Goal: Check status: Check status

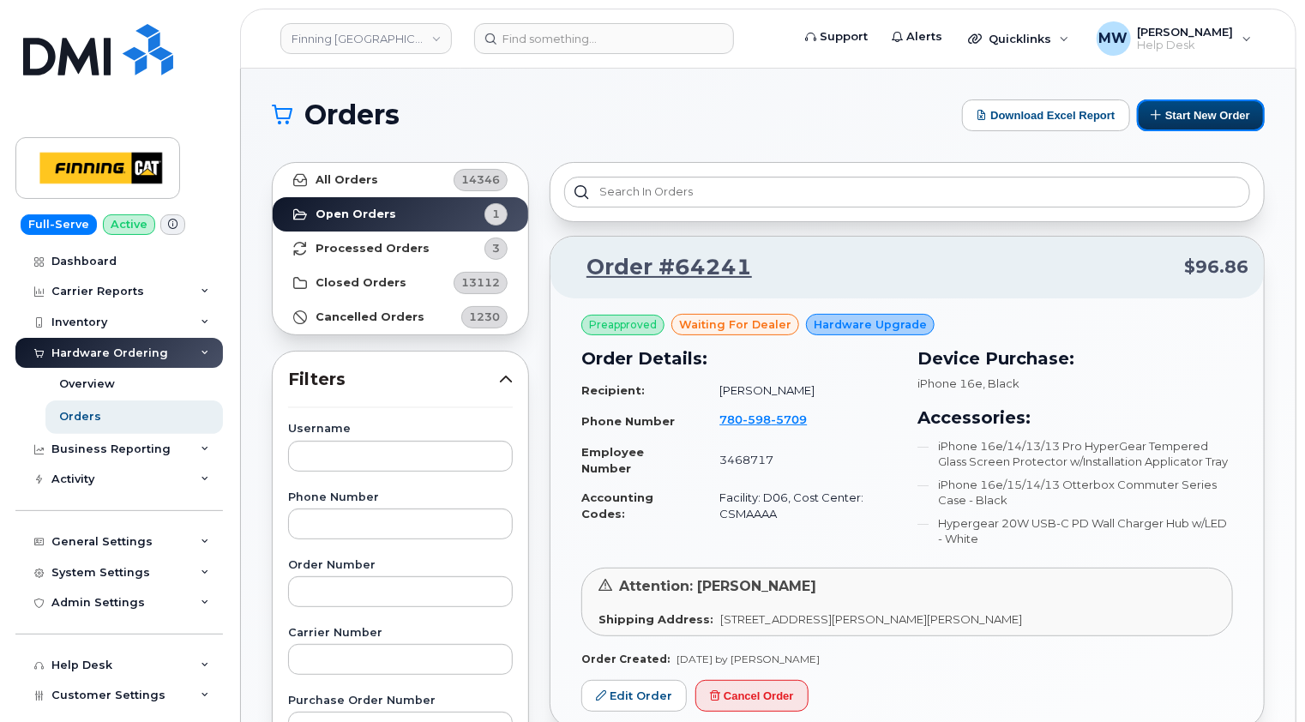
drag, startPoint x: 1183, startPoint y: 105, endPoint x: 1131, endPoint y: 141, distance: 64.0
click at [1183, 104] on button "Start New Order" at bounding box center [1201, 115] width 128 height 32
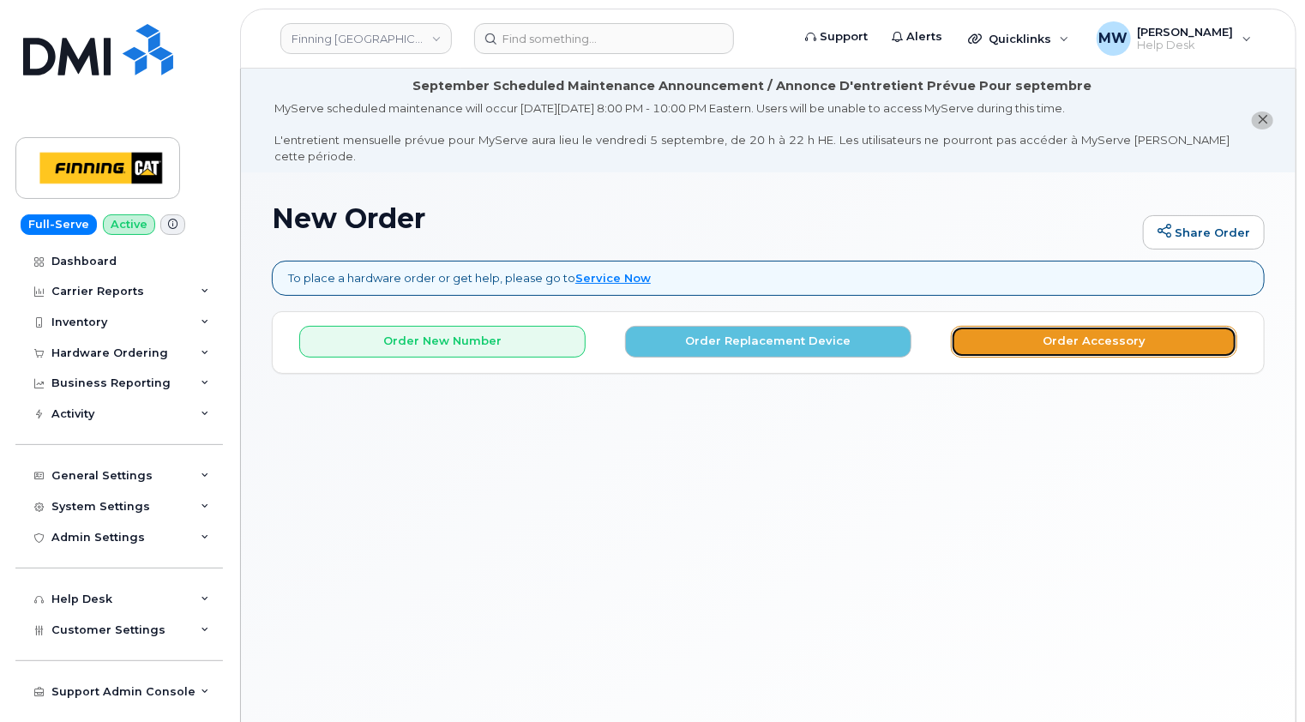
click at [1077, 326] on button "Order Accessory" at bounding box center [1094, 342] width 286 height 32
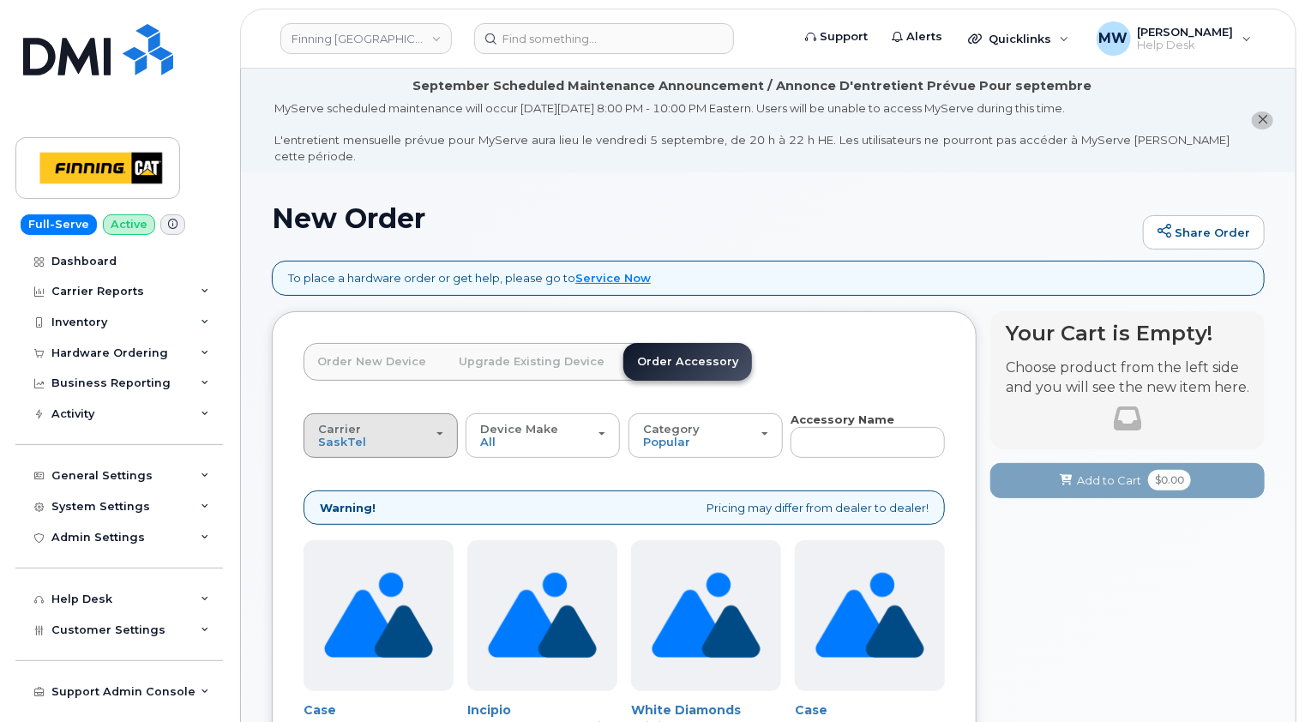
click at [420, 423] on div "Carrier SaskTel Telus" at bounding box center [380, 436] width 125 height 27
click at [348, 493] on label "Telus" at bounding box center [335, 503] width 54 height 21
click at [0, 0] on input "Telus" at bounding box center [0, 0] width 0 height 0
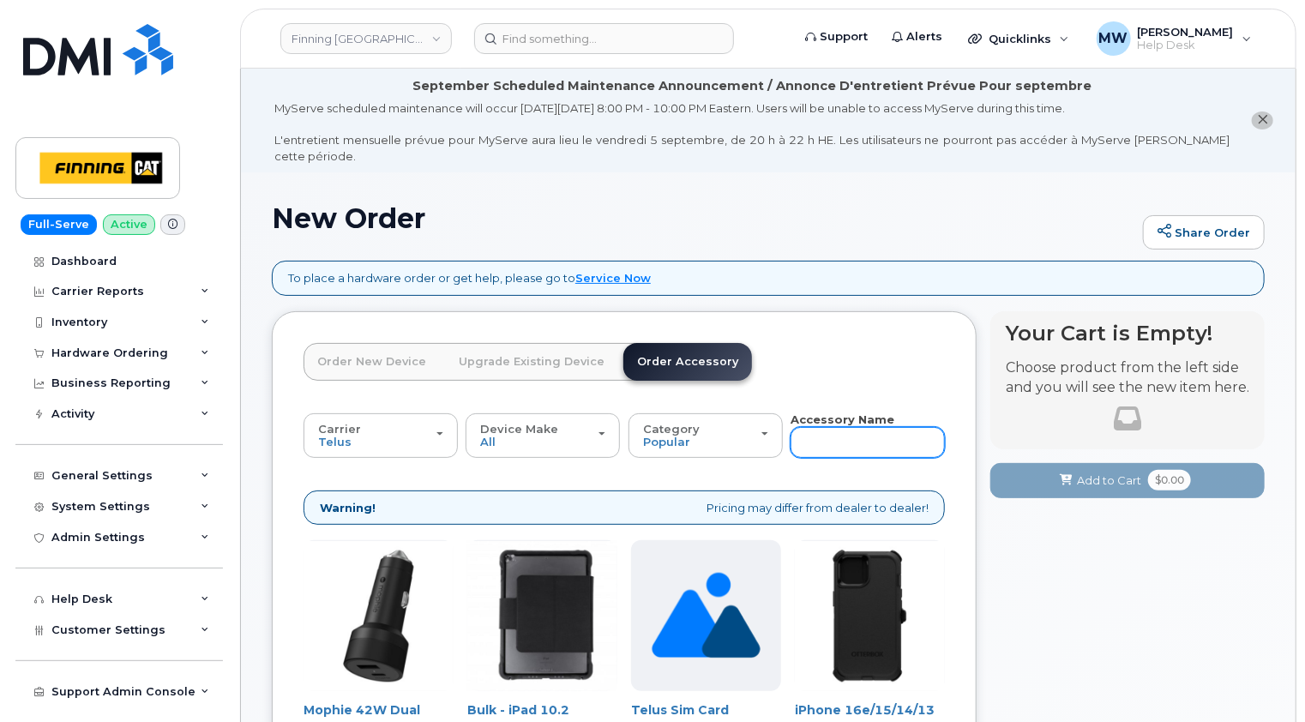
click at [849, 427] on input "text" at bounding box center [867, 442] width 154 height 31
type input "16e"
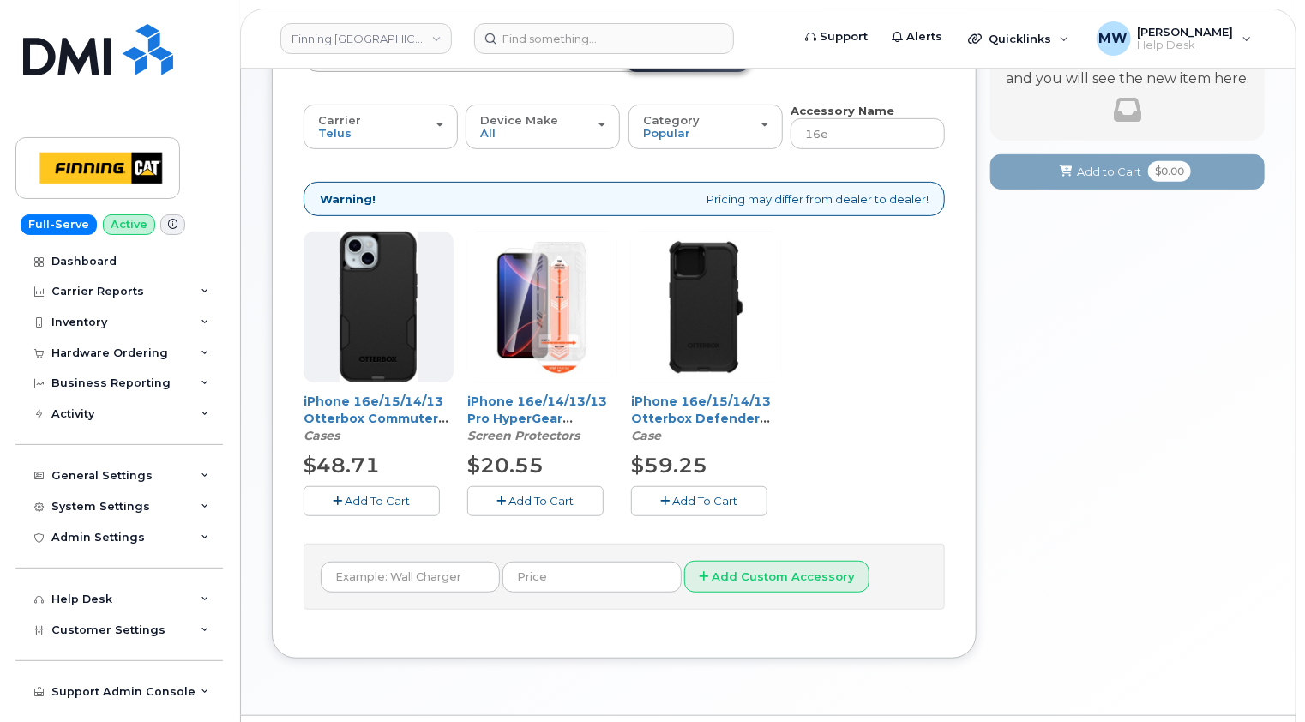
scroll to position [337, 0]
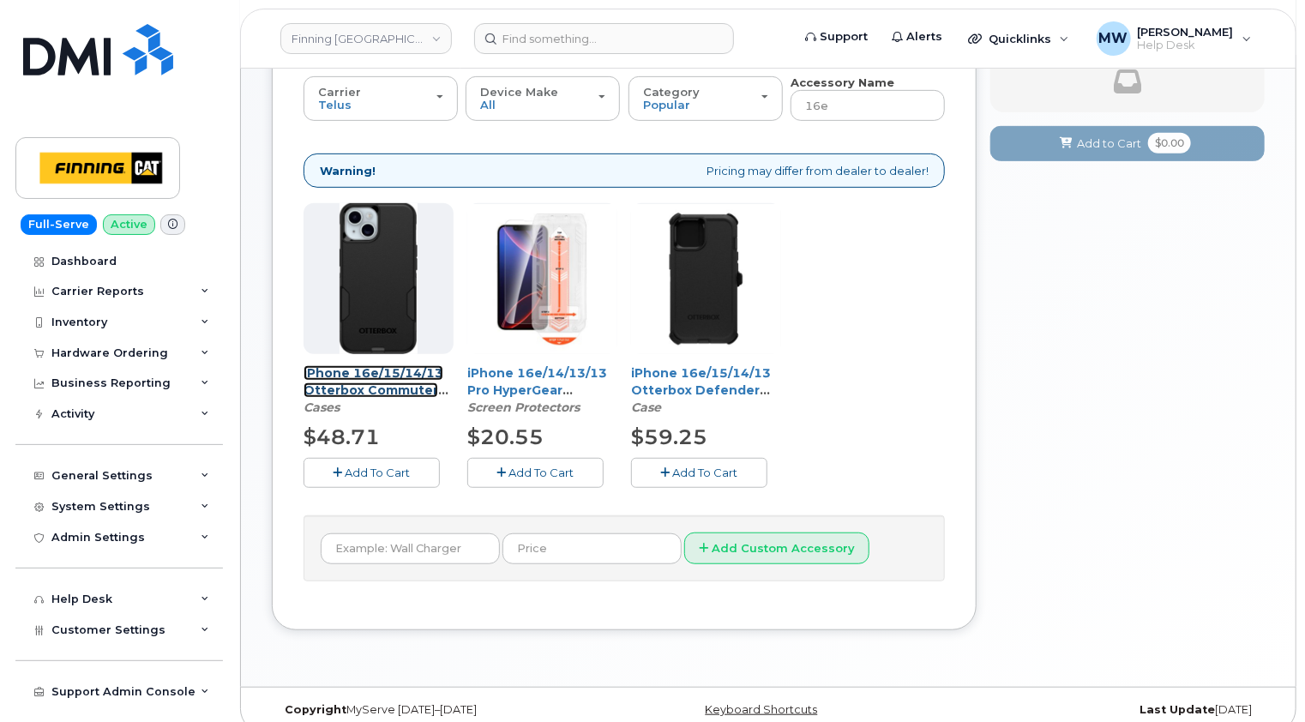
click at [384, 365] on link "iPhone 16e/15/14/13 Otterbox Commuter Series Case - Black" at bounding box center [374, 390] width 140 height 50
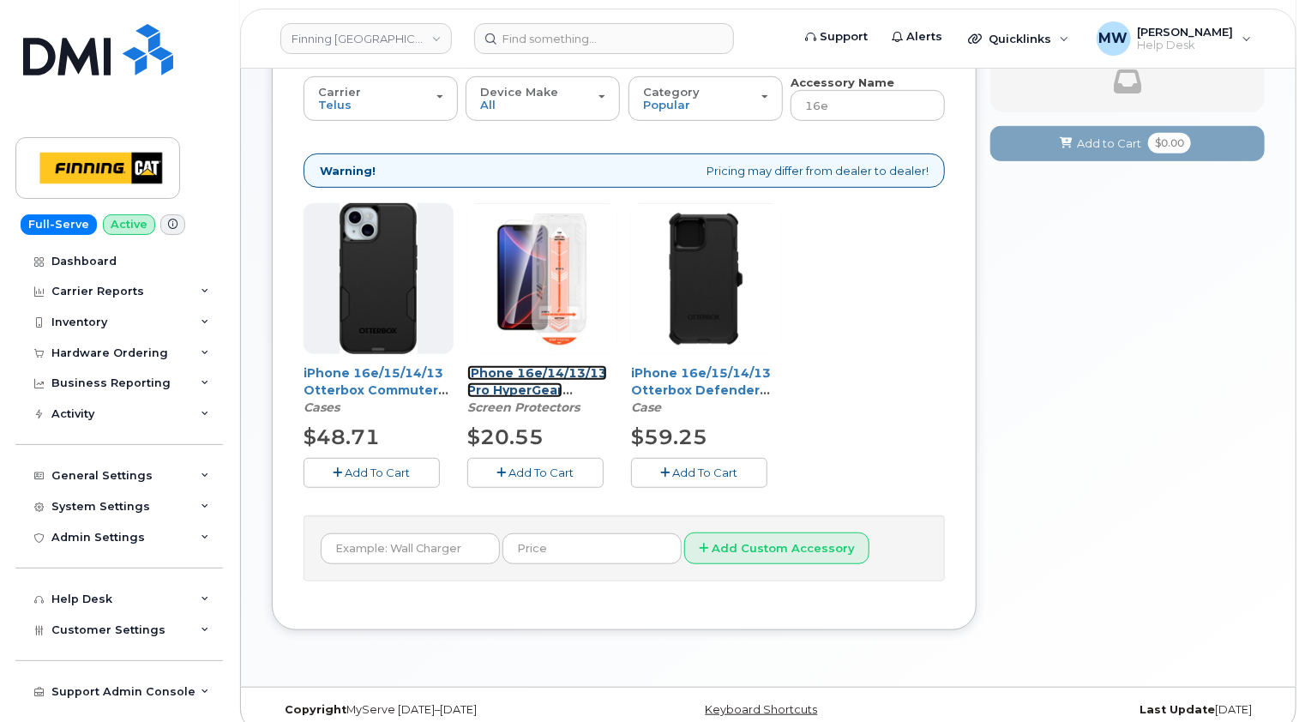
click at [545, 365] on link "iPhone 16e/14/13/13 Pro HyperGear Tempered Glass Screen Protector w/Installatio…" at bounding box center [537, 415] width 140 height 101
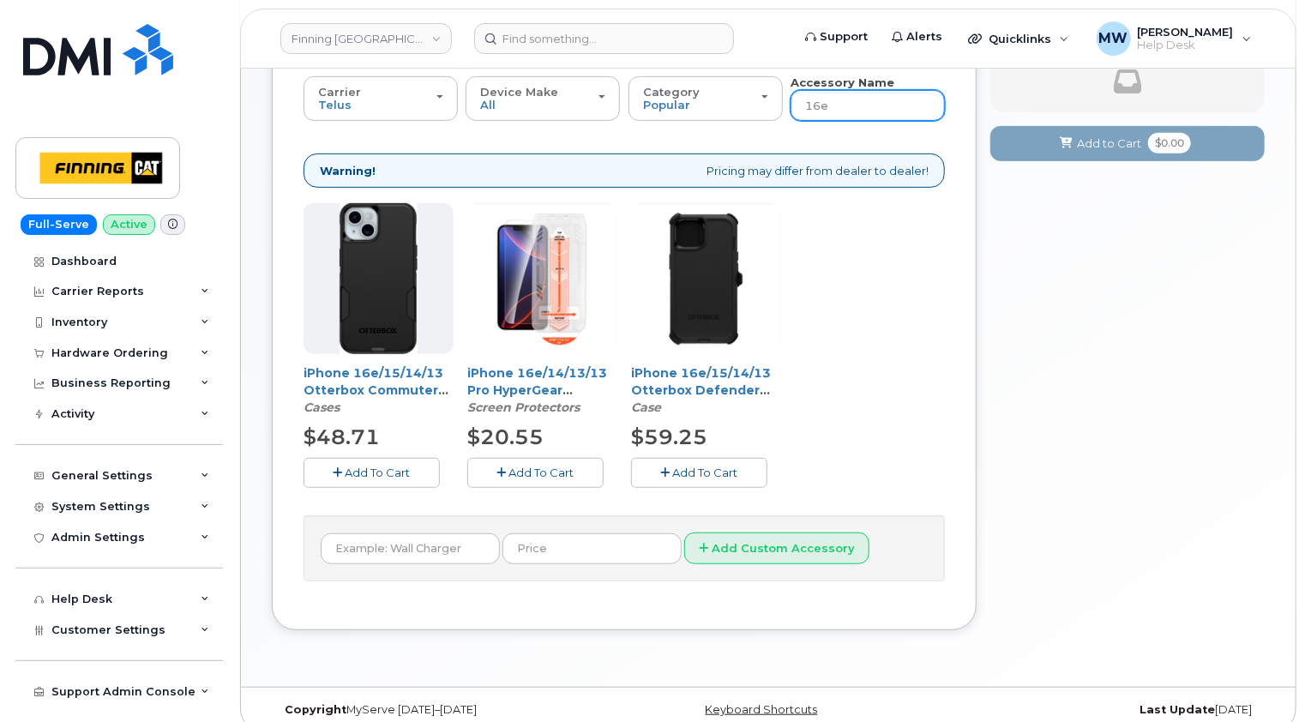
drag, startPoint x: 840, startPoint y: 87, endPoint x: 790, endPoint y: 84, distance: 49.8
click at [790, 90] on input "16e" at bounding box center [867, 105] width 154 height 31
type input "wall"
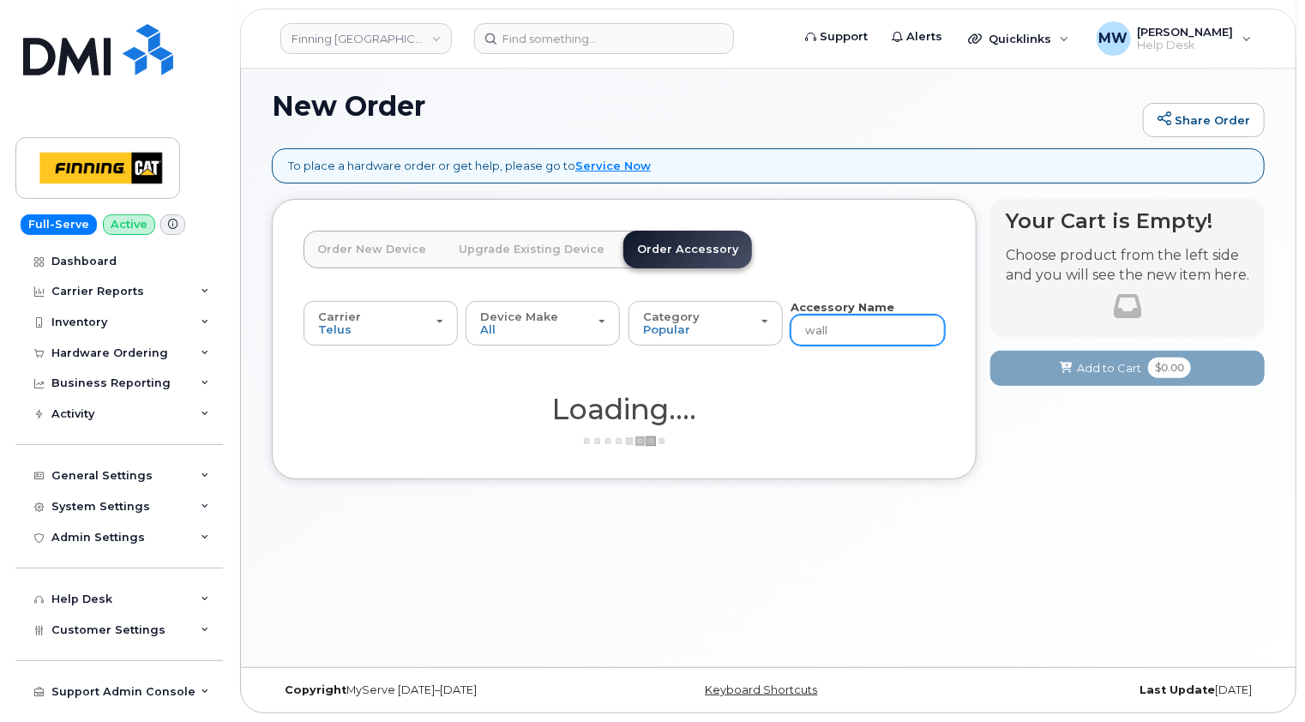
scroll to position [96, 0]
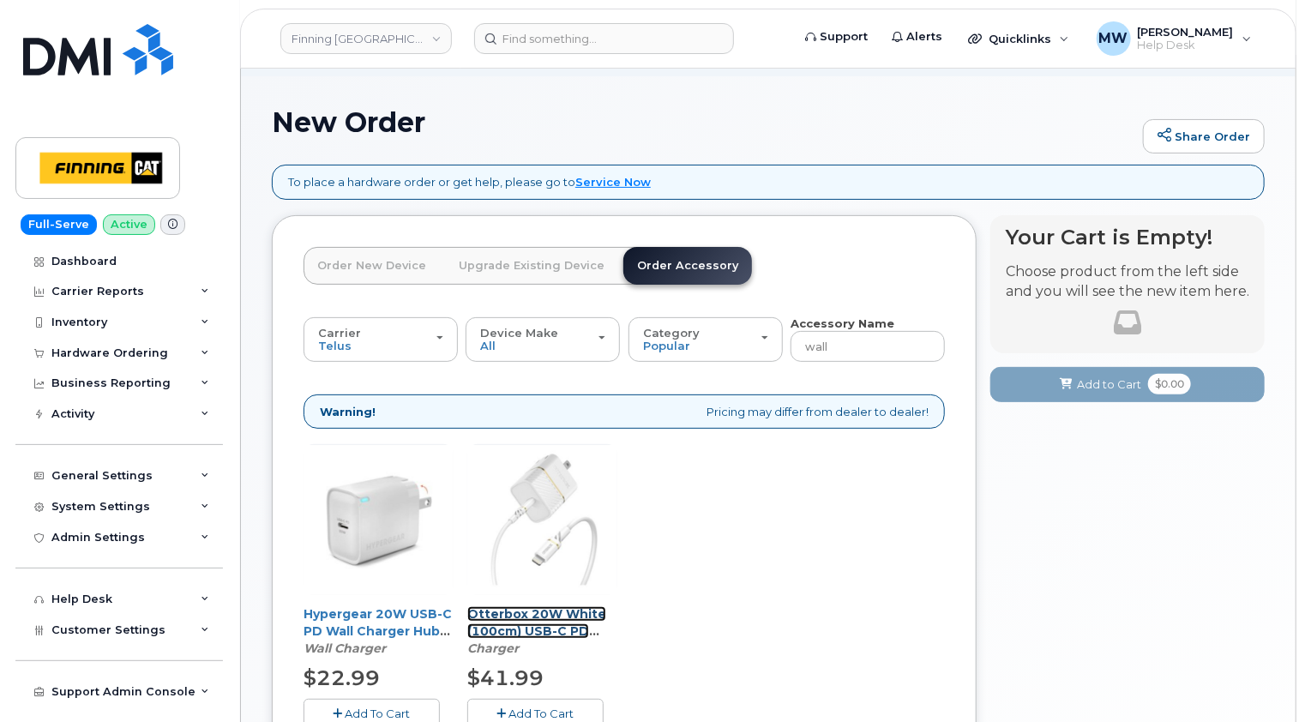
click at [536, 606] on link "Otterbox 20W White (100cm) USB-C PD Wall Charger Kit w/ USB-C to Lightning" at bounding box center [536, 639] width 139 height 67
click at [815, 218] on div "Order New Device Upgrade Existing Device Order Accessory Order new device and n…" at bounding box center [624, 543] width 705 height 656
drag, startPoint x: 847, startPoint y: 334, endPoint x: 797, endPoint y: 335, distance: 49.7
click at [797, 335] on input "wall" at bounding box center [867, 346] width 154 height 31
type input "ipad"
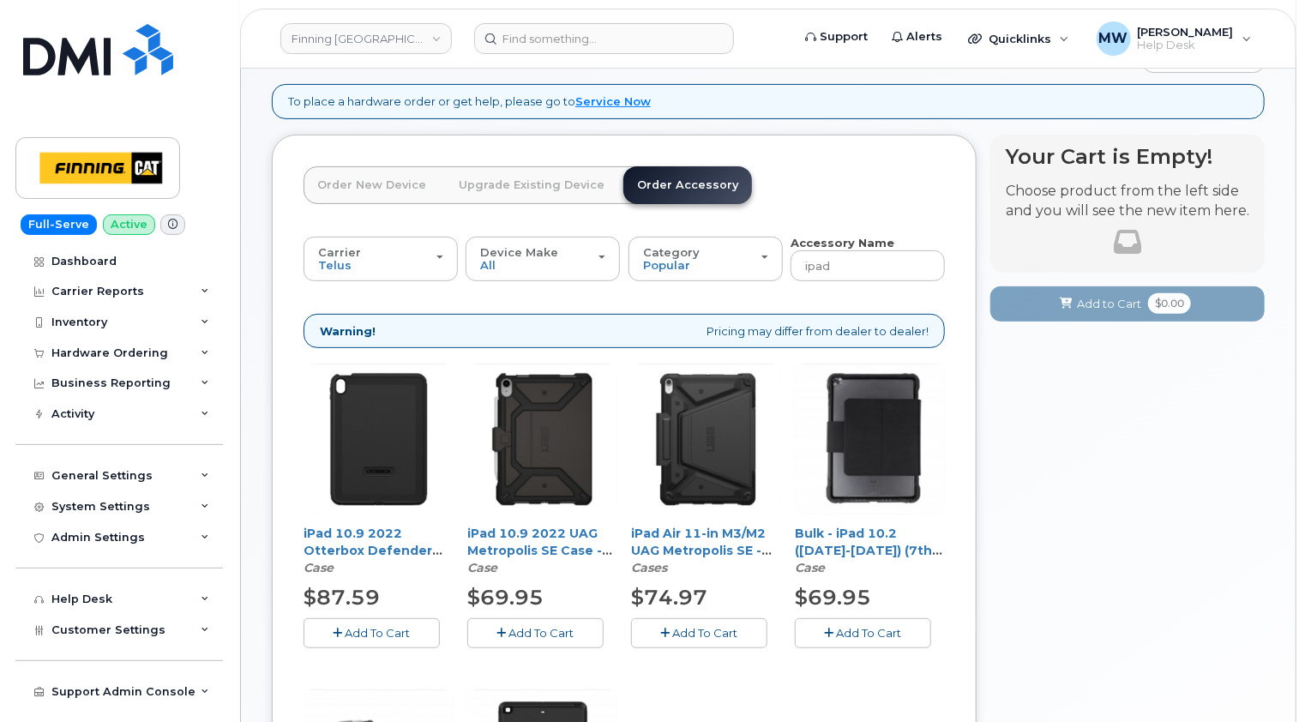
scroll to position [268, 0]
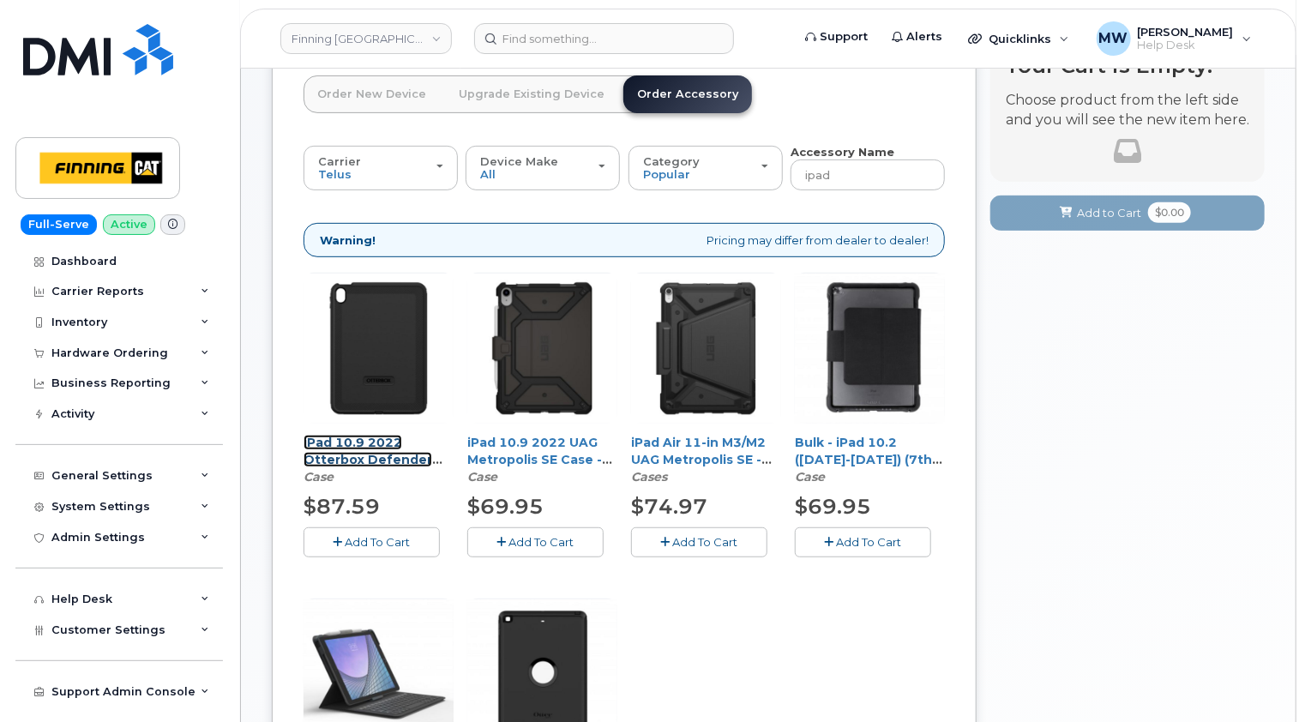
click at [371, 439] on link "iPad 10.9 2022 Otterbox Defender Series case - Black" at bounding box center [368, 460] width 129 height 50
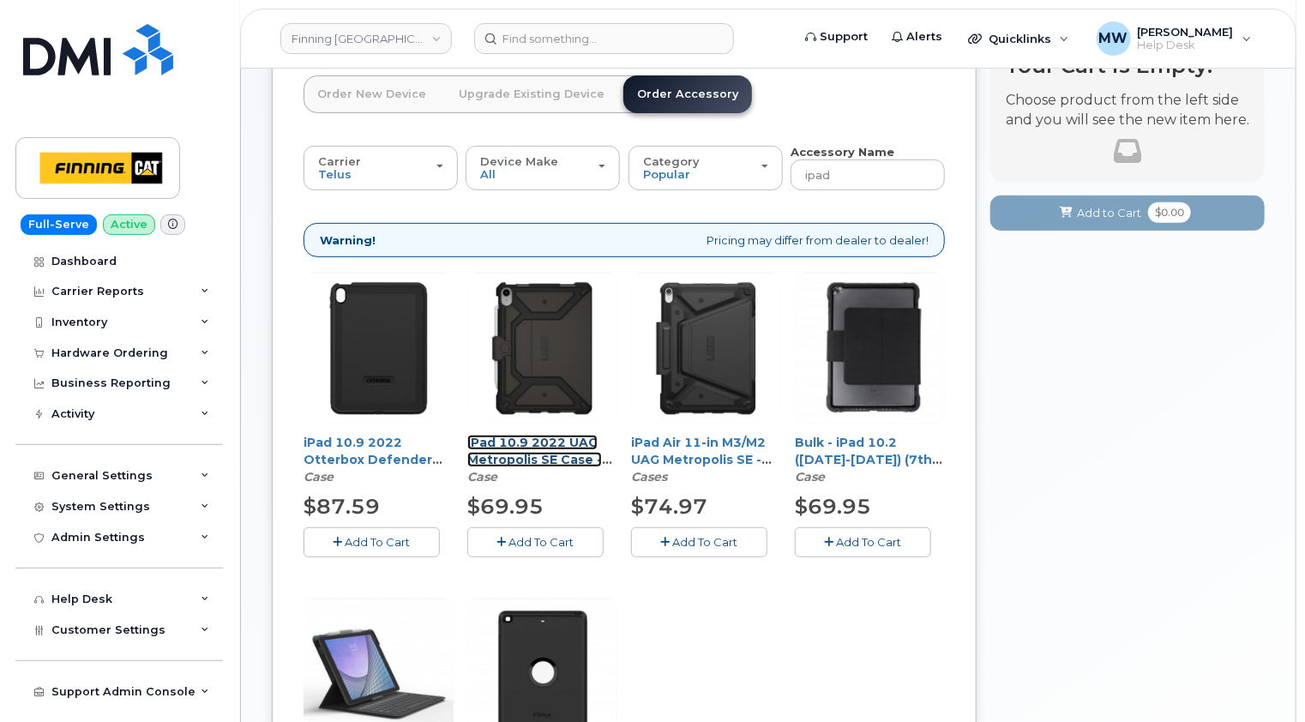
click at [556, 435] on link "iPad 10.9 2022 UAG Metropolis SE Case - Black" at bounding box center [534, 460] width 135 height 50
click at [133, 358] on div "Hardware Ordering" at bounding box center [109, 353] width 117 height 14
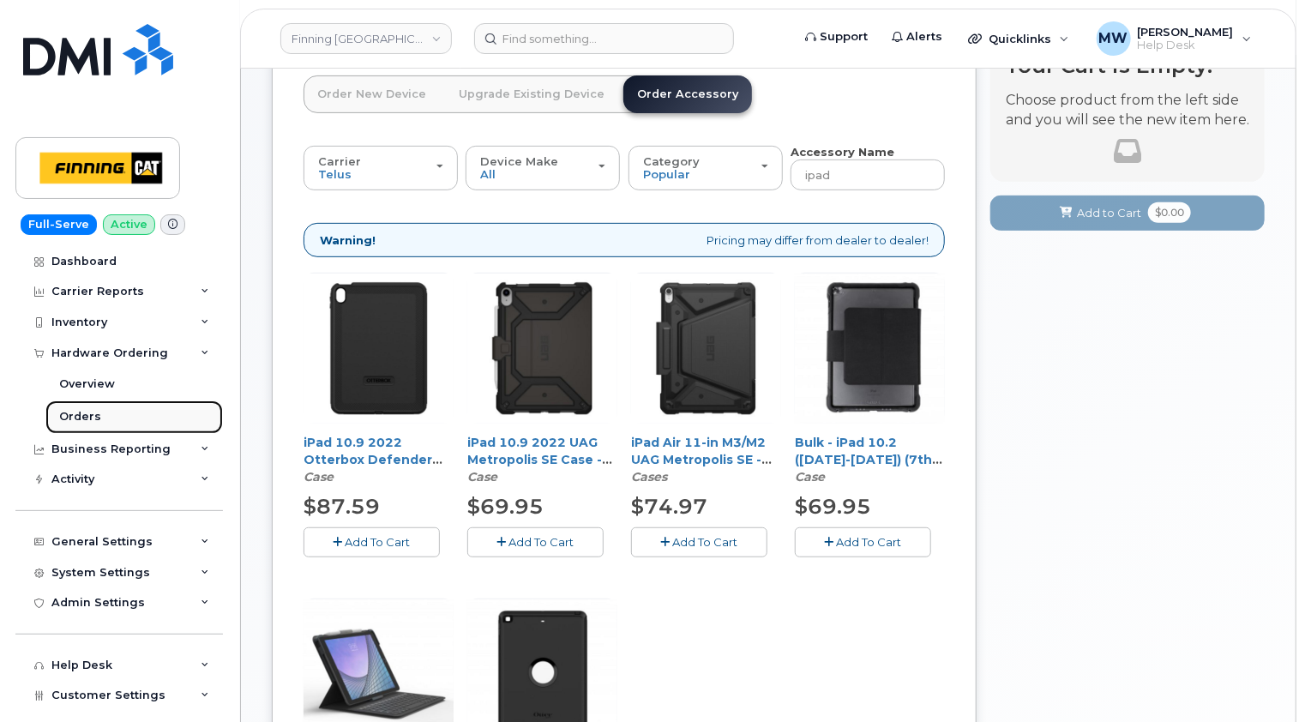
click at [96, 416] on div "Orders" at bounding box center [80, 416] width 42 height 15
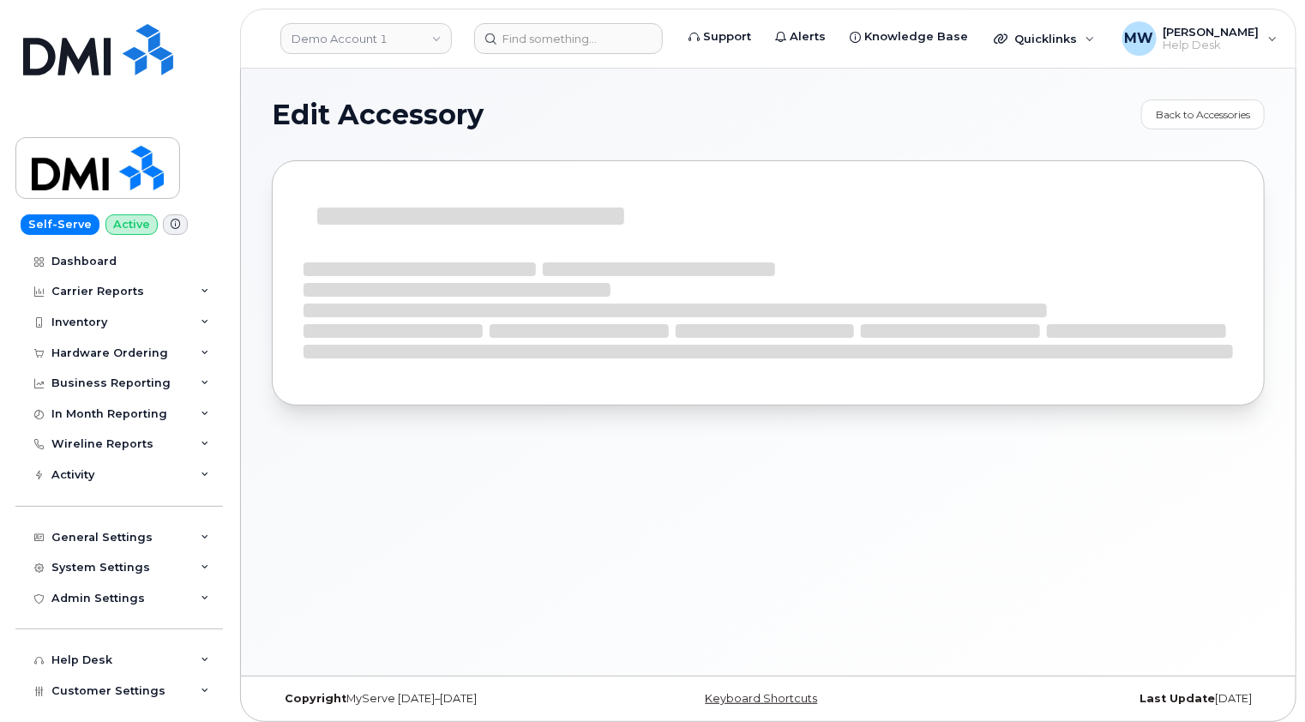
select select "Cases"
select select "Screen Protectors"
select select "Charger"
select select "Case"
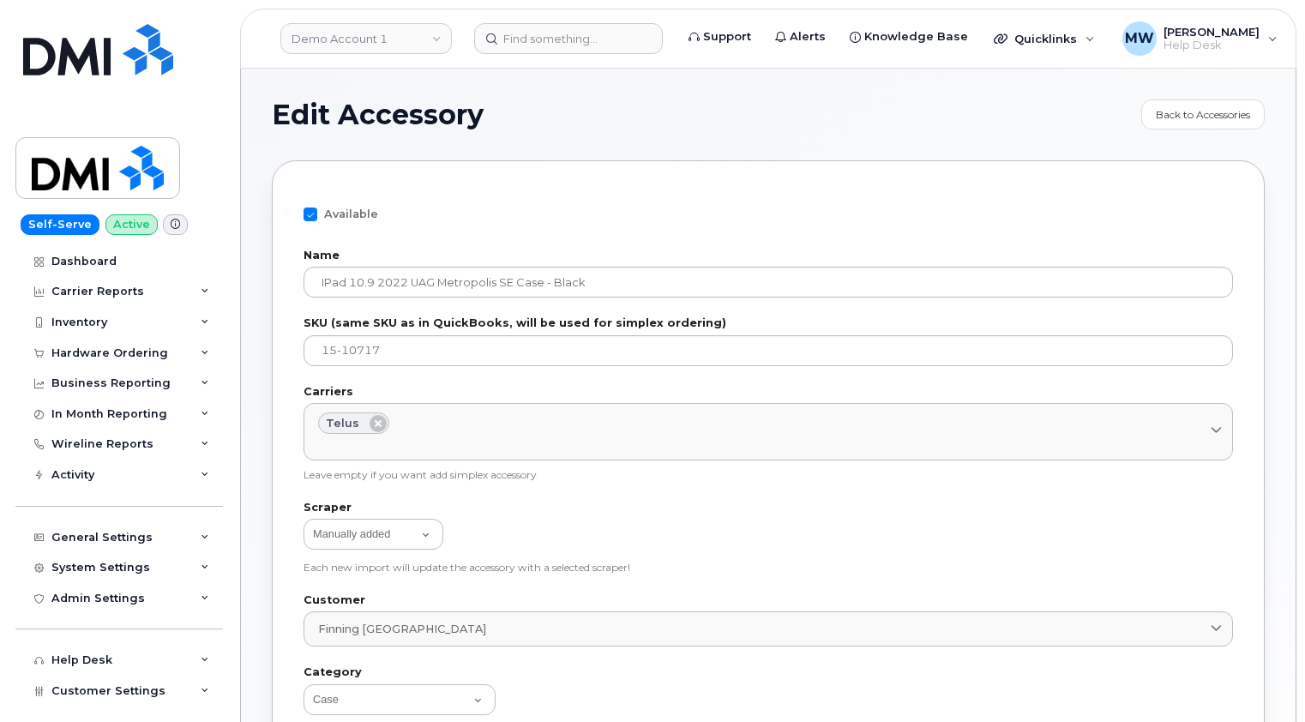
select select "Case"
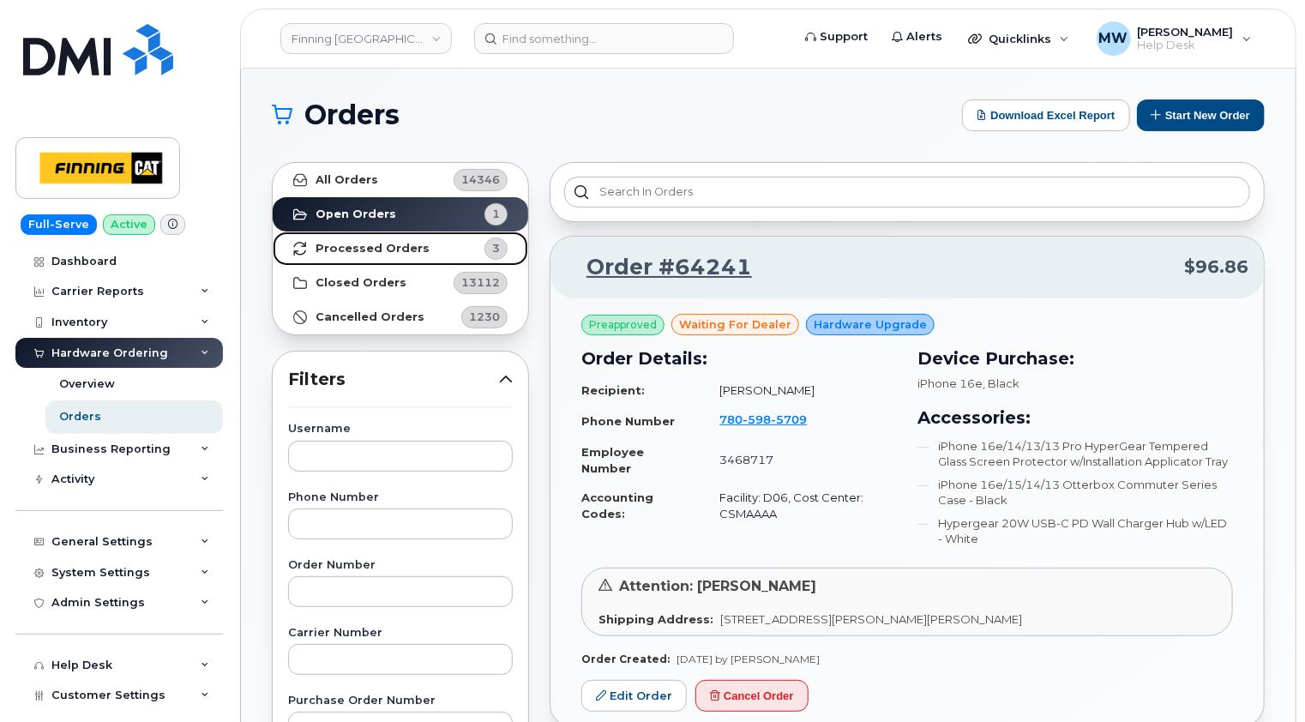
click at [376, 252] on strong "Processed Orders" at bounding box center [373, 249] width 114 height 14
click at [400, 247] on strong "Processed Orders" at bounding box center [373, 249] width 114 height 14
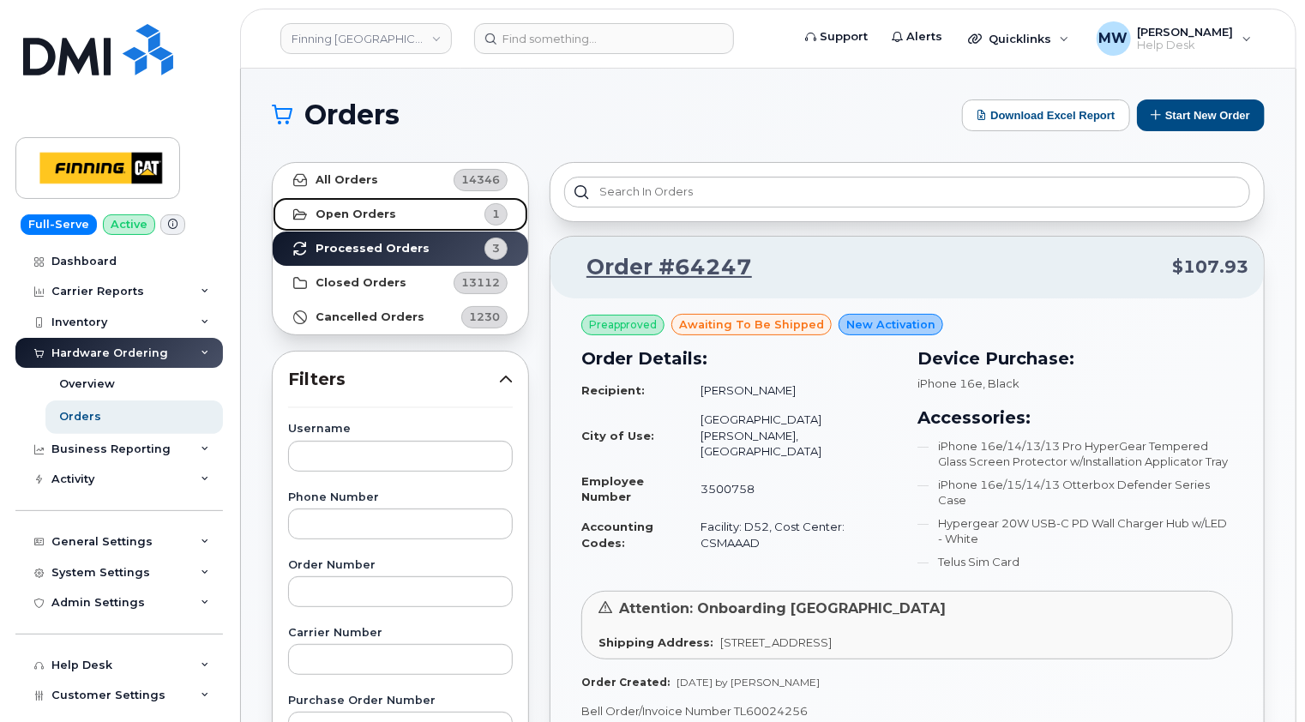
click at [326, 213] on strong "Open Orders" at bounding box center [356, 214] width 81 height 14
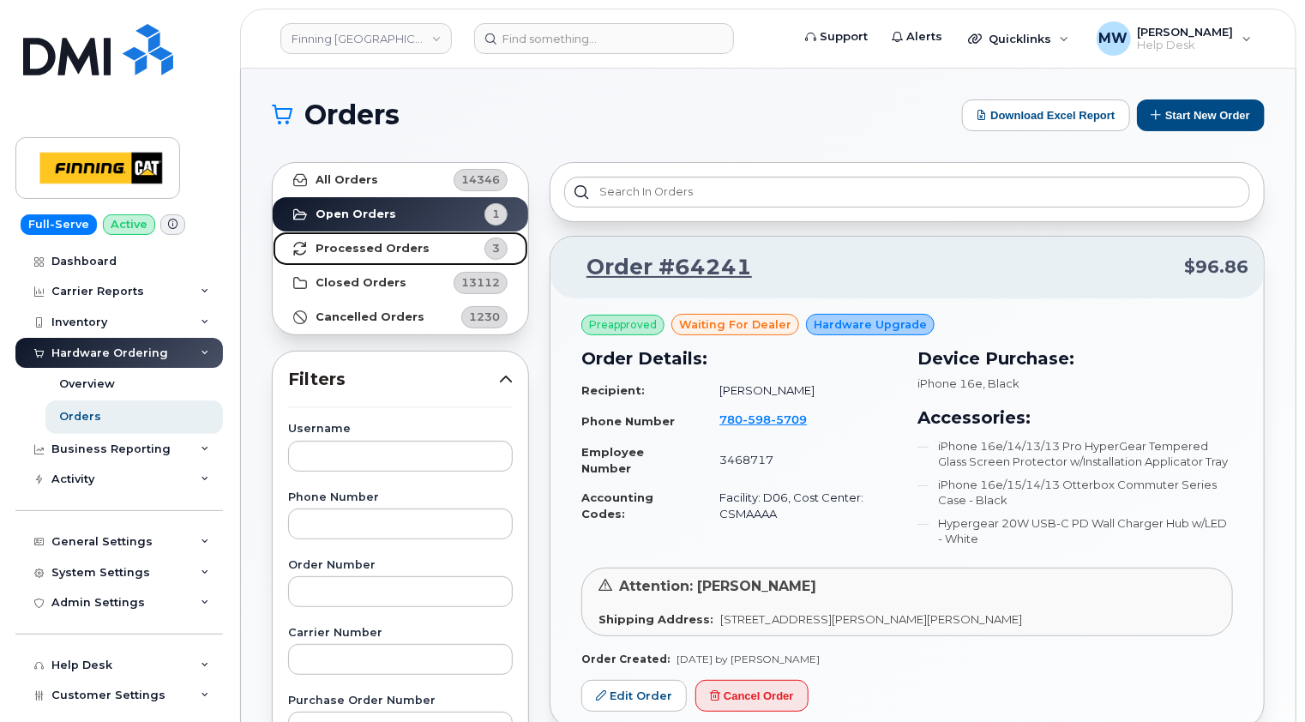
click at [385, 249] on strong "Processed Orders" at bounding box center [373, 249] width 114 height 14
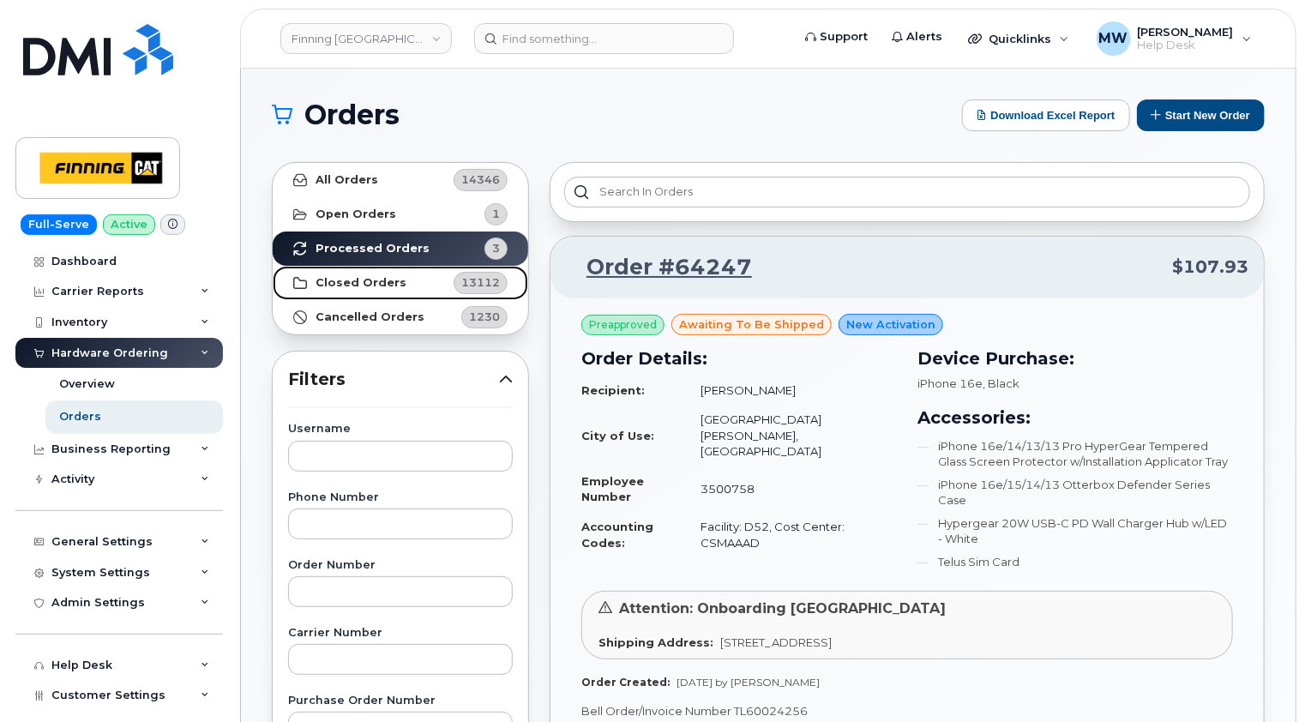
click at [370, 280] on strong "Closed Orders" at bounding box center [361, 283] width 91 height 14
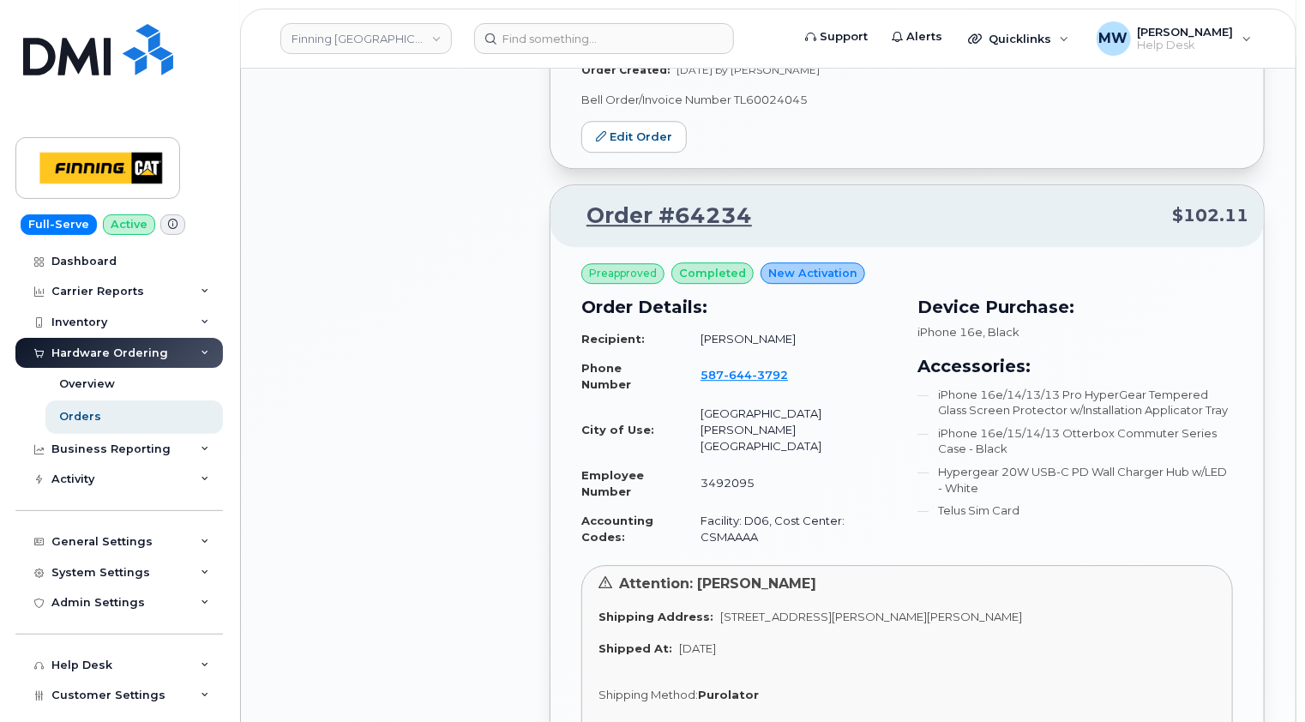
scroll to position [2486, 0]
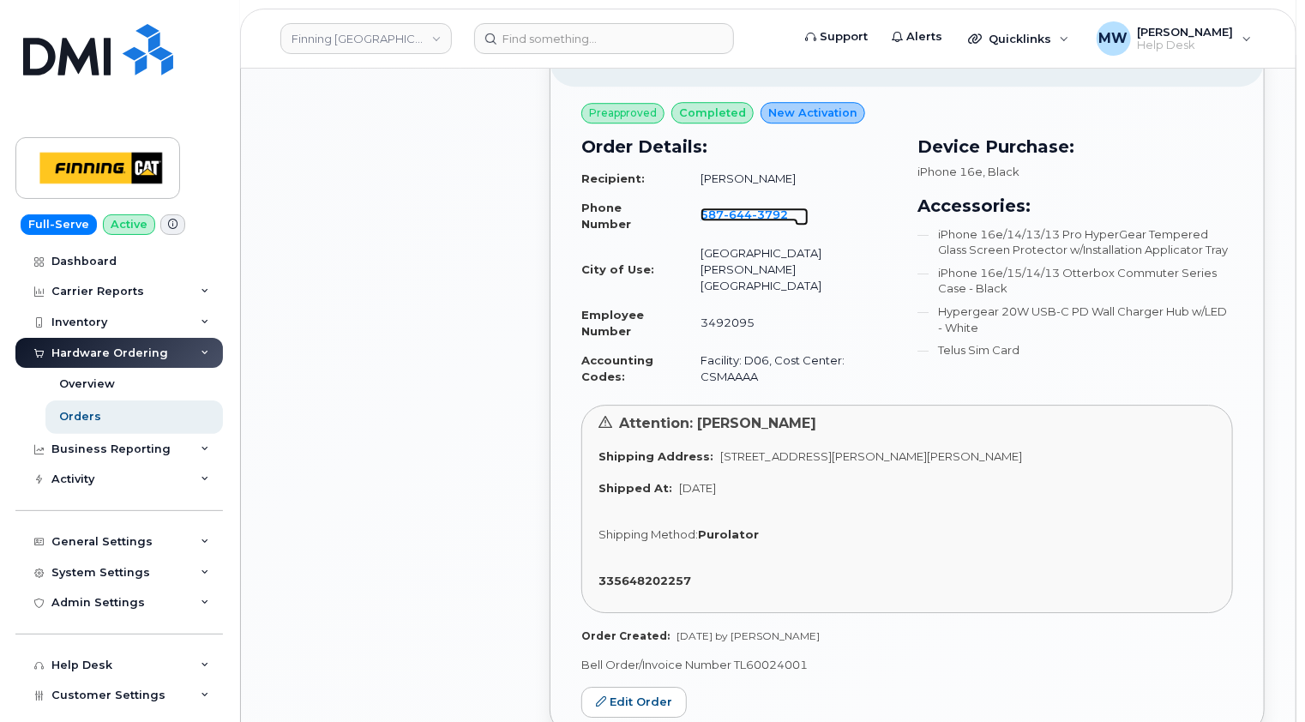
click at [766, 207] on span "3792" at bounding box center [770, 214] width 36 height 14
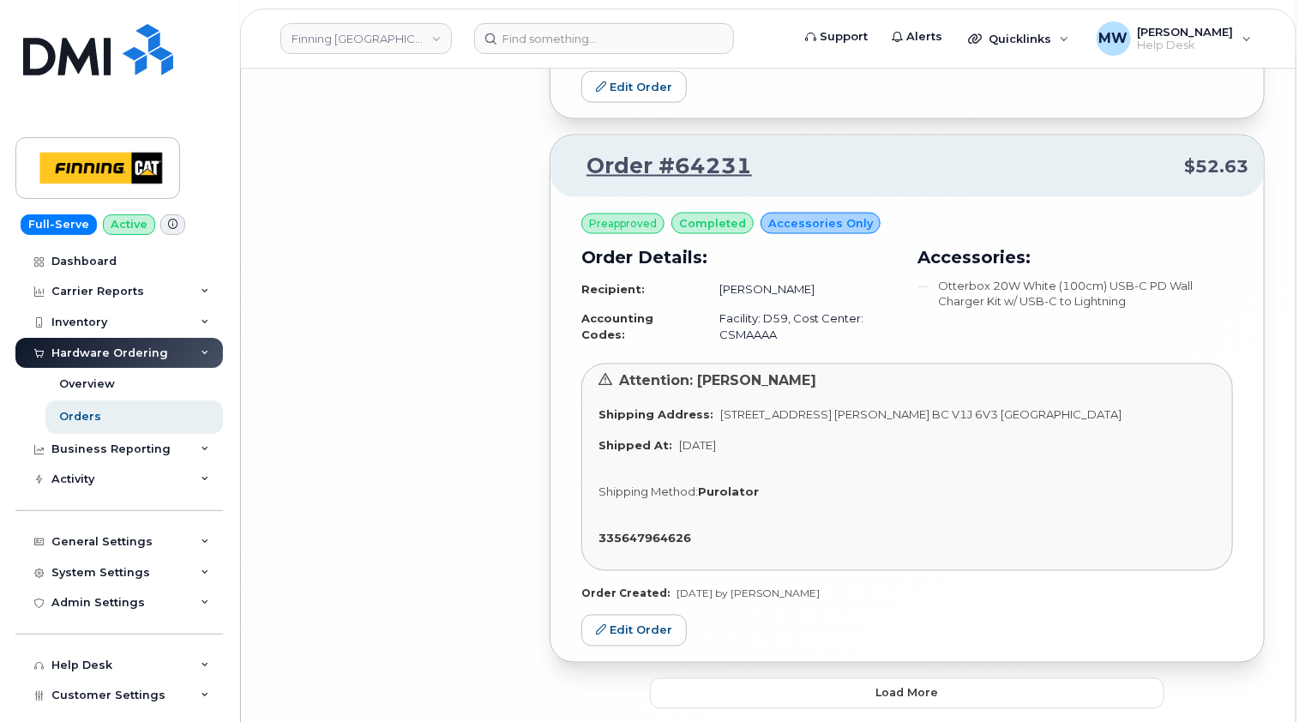
scroll to position [4529, 0]
click at [930, 676] on button "Load more" at bounding box center [907, 691] width 514 height 31
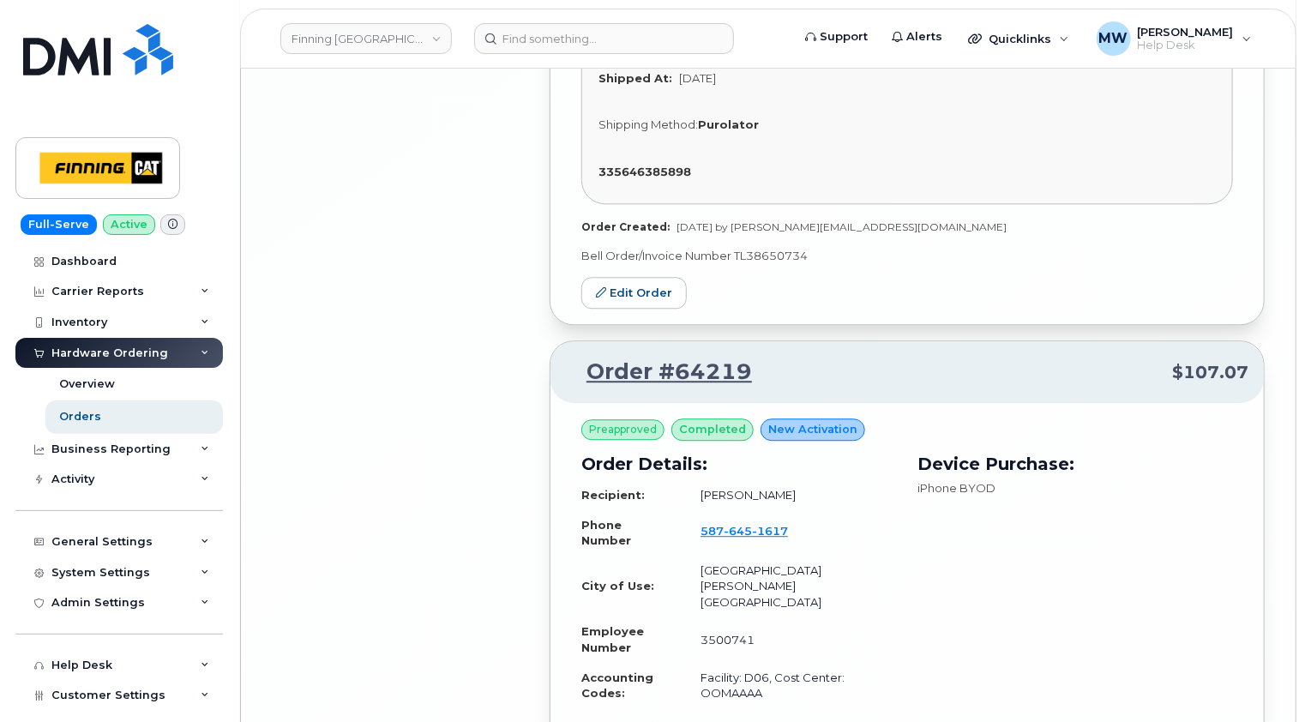
scroll to position [8644, 0]
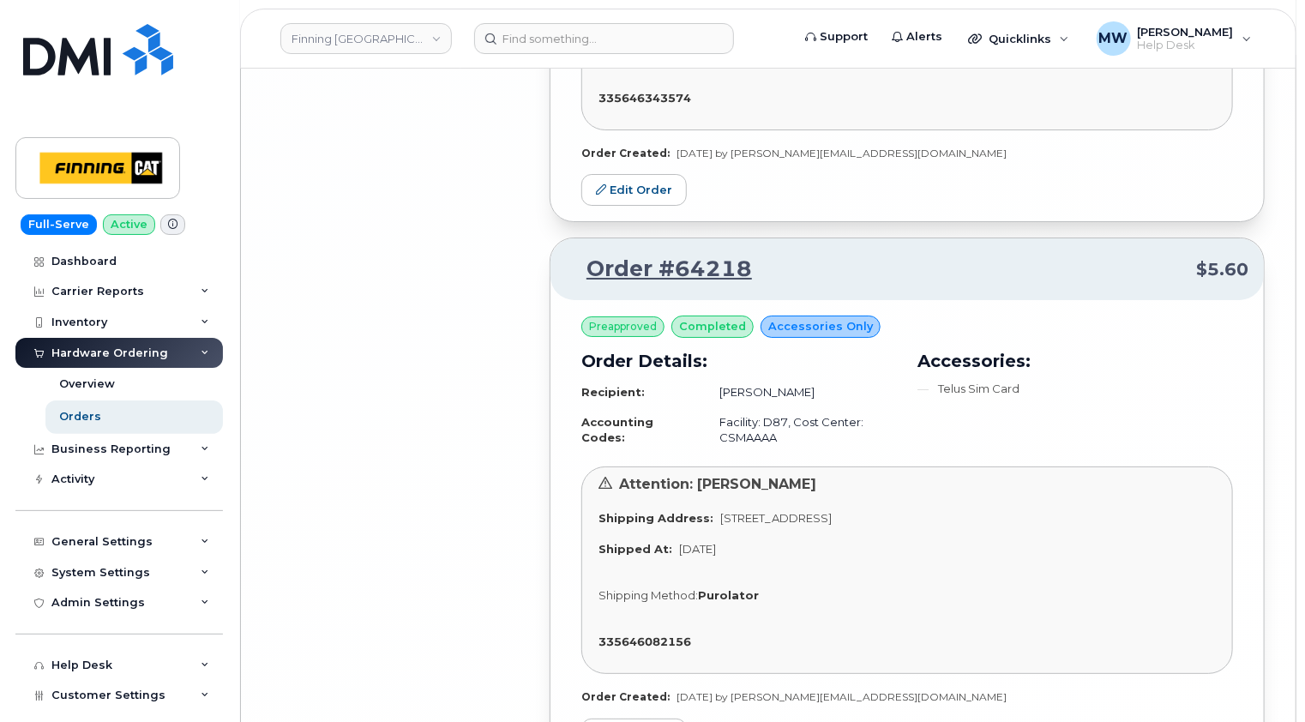
scroll to position [9650, 0]
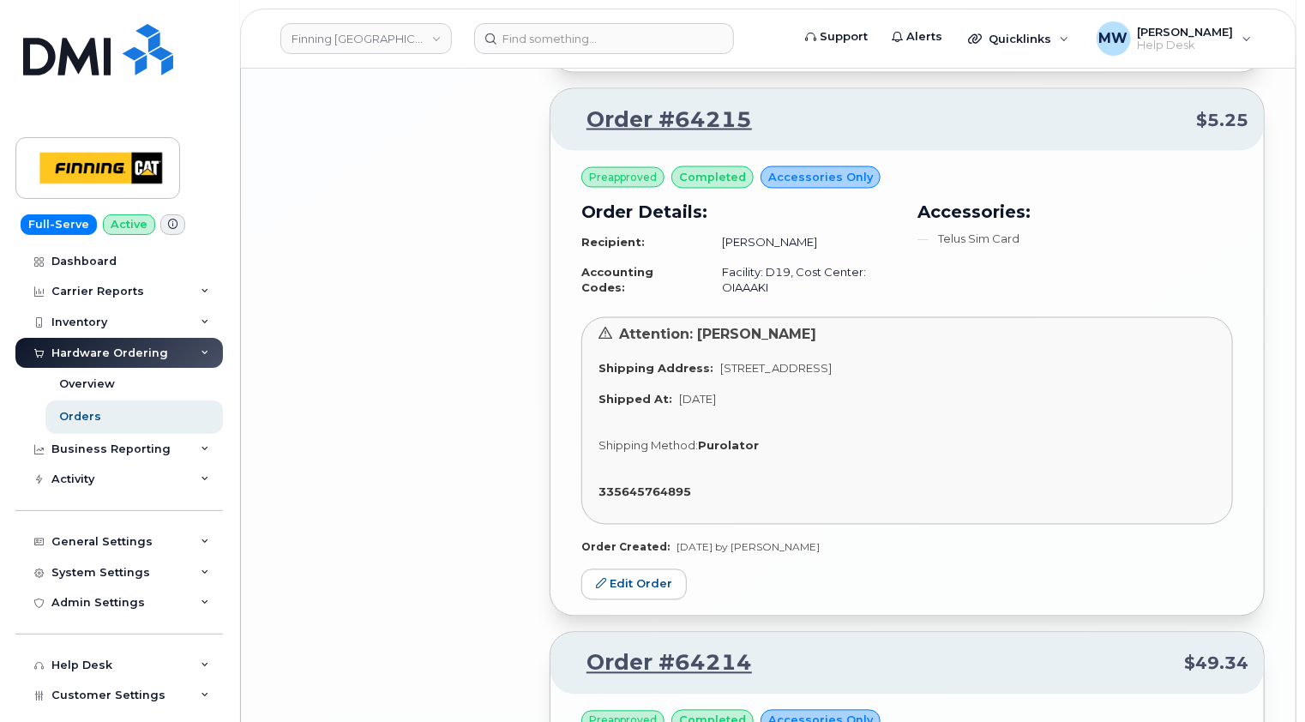
scroll to position [11107, 0]
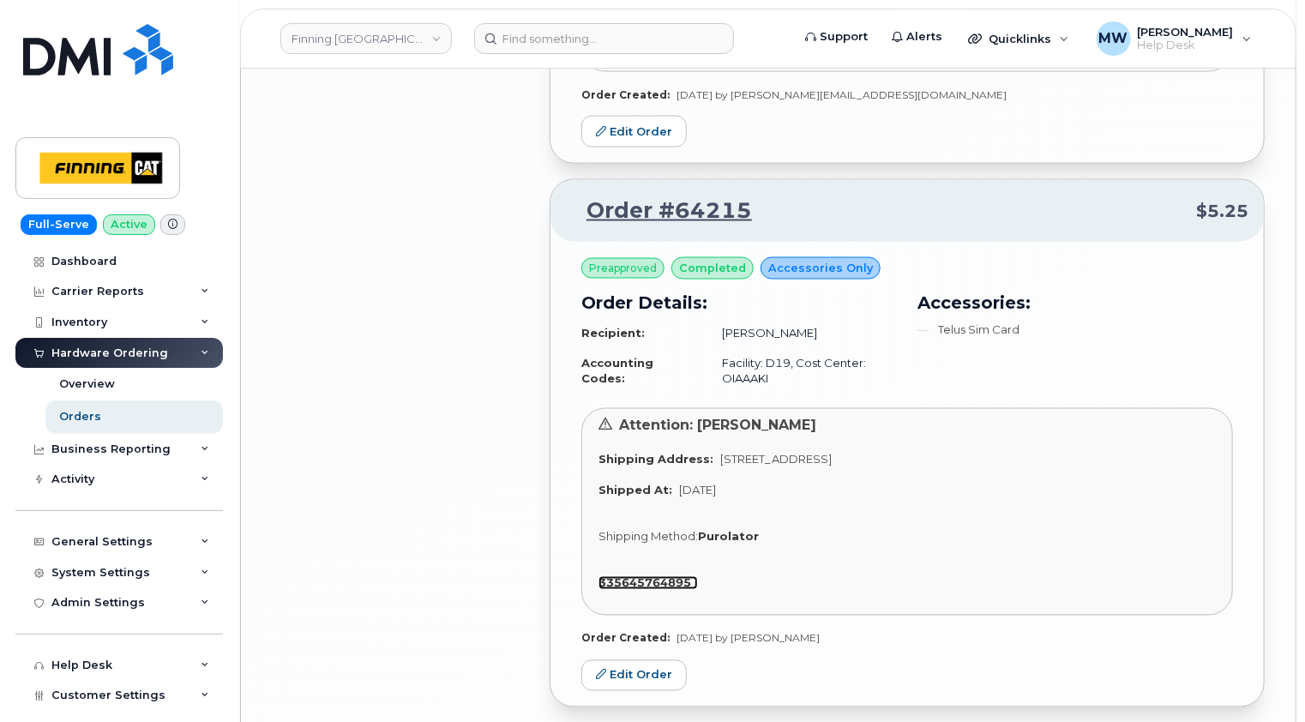
click at [661, 576] on strong "335645764895" at bounding box center [644, 583] width 93 height 14
click at [86, 418] on div "Orders" at bounding box center [80, 416] width 42 height 15
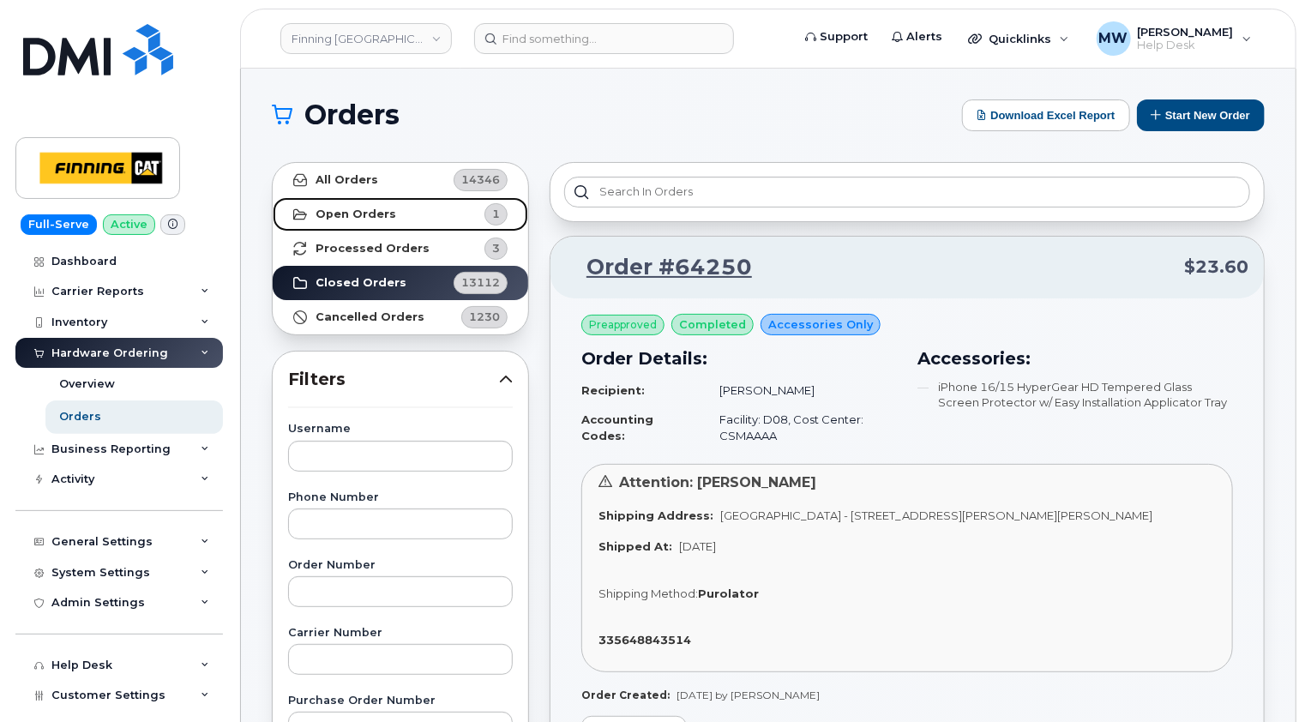
click at [366, 219] on strong "Open Orders" at bounding box center [356, 214] width 81 height 14
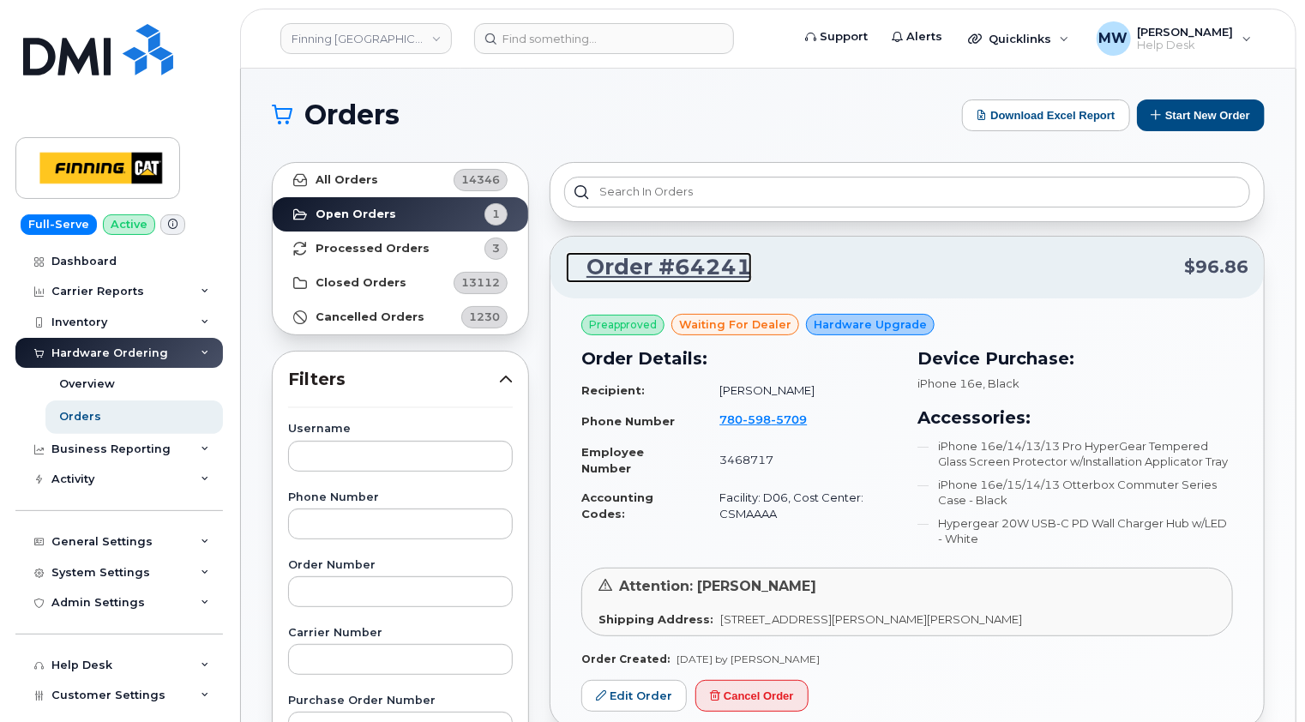
click at [686, 269] on link "Order #64241" at bounding box center [659, 267] width 186 height 31
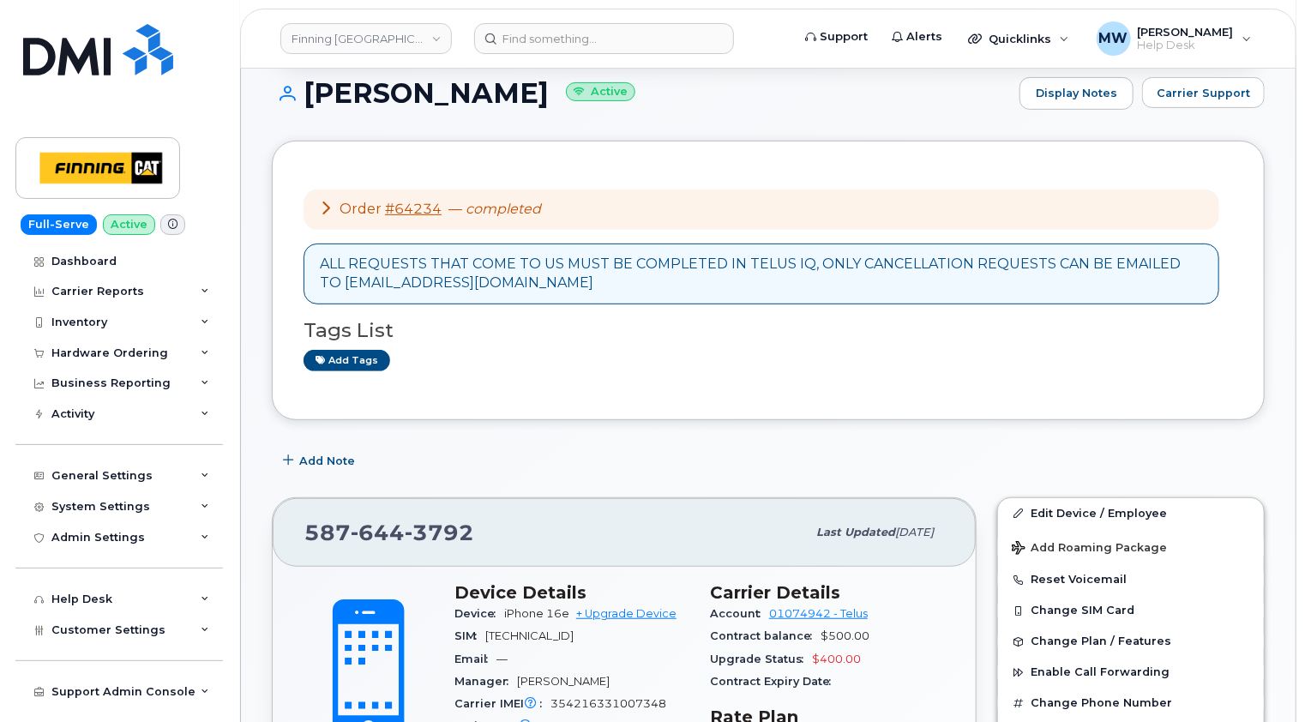
scroll to position [100, 0]
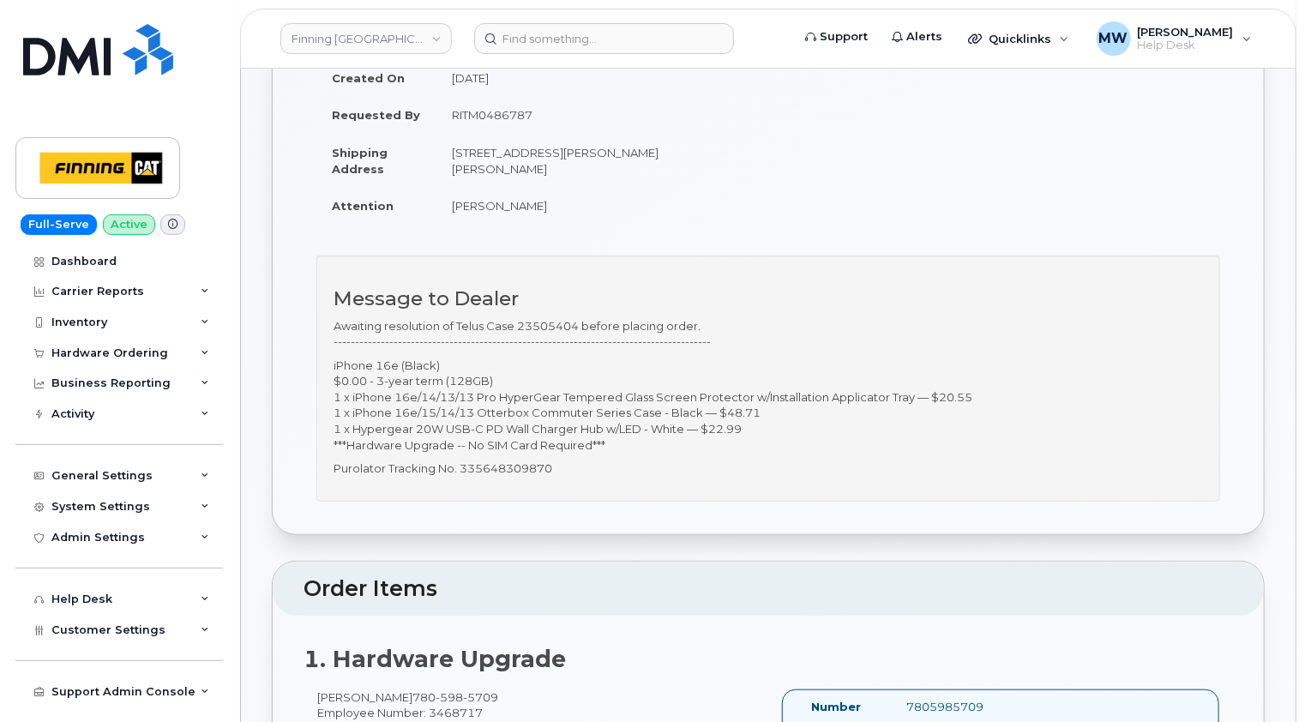
scroll to position [343, 0]
